Goal: Go to known website: Access a specific website the user already knows

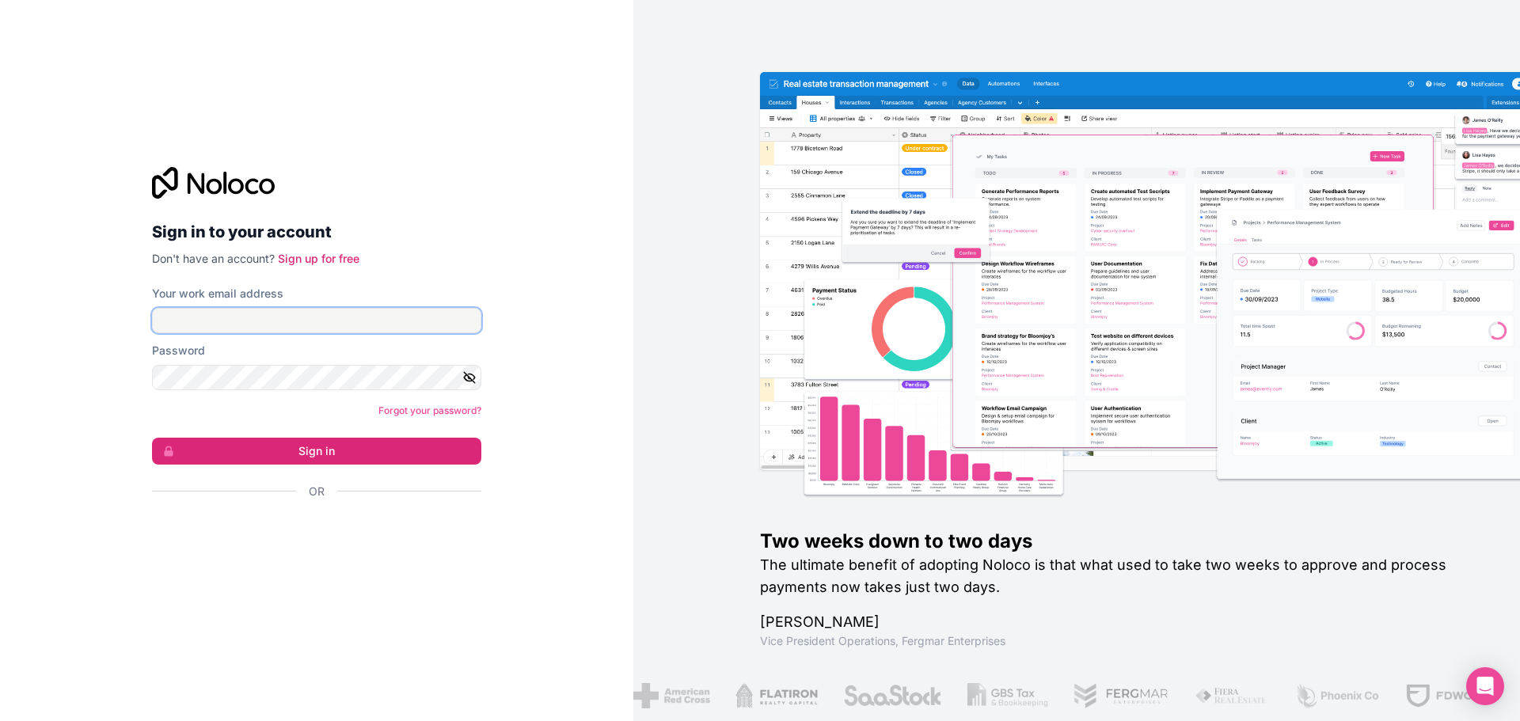
click at [351, 324] on input "Your work email address" at bounding box center [316, 320] width 329 height 25
type input "[EMAIL_ADDRESS][DOMAIN_NAME]"
click at [288, 456] on button "Sign in" at bounding box center [316, 451] width 329 height 27
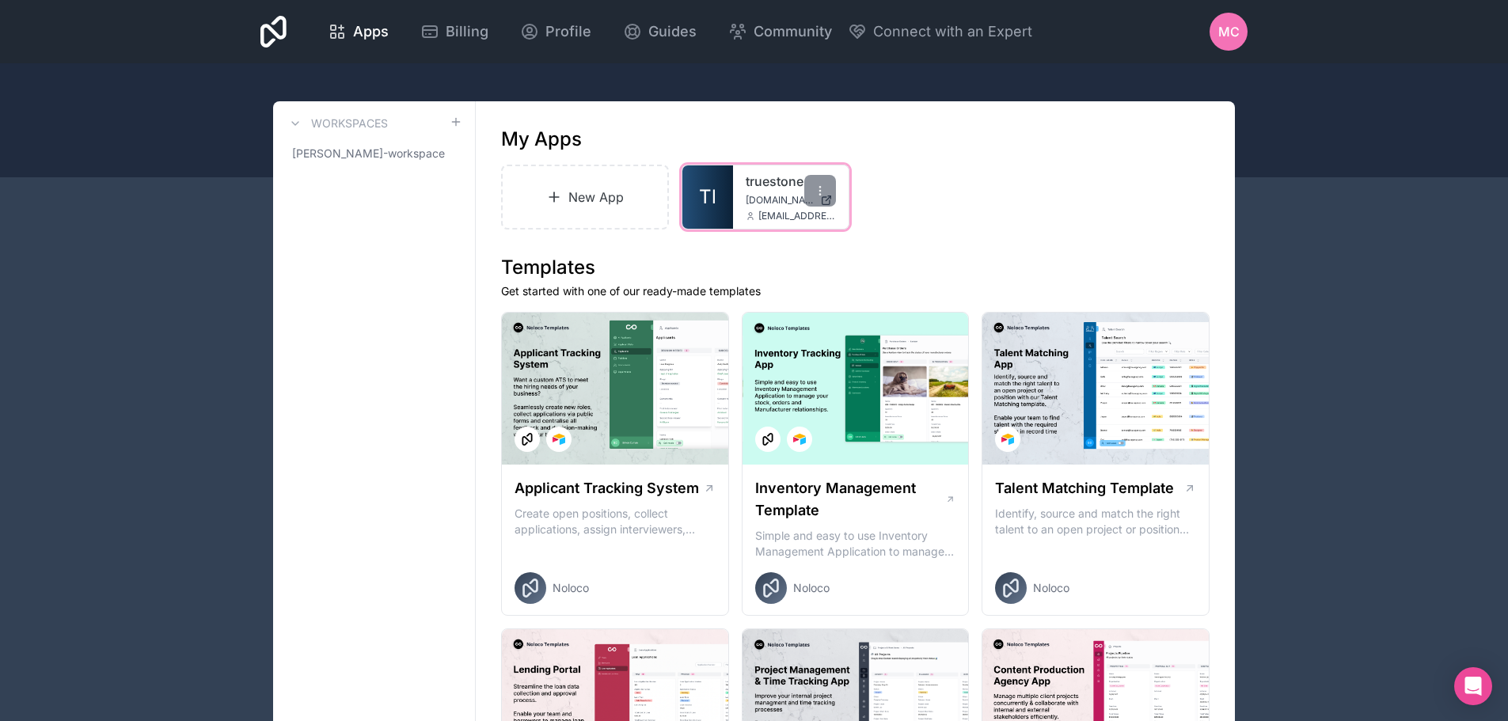
click at [780, 180] on link "truestone" at bounding box center [791, 181] width 90 height 19
